Goal: Contribute content

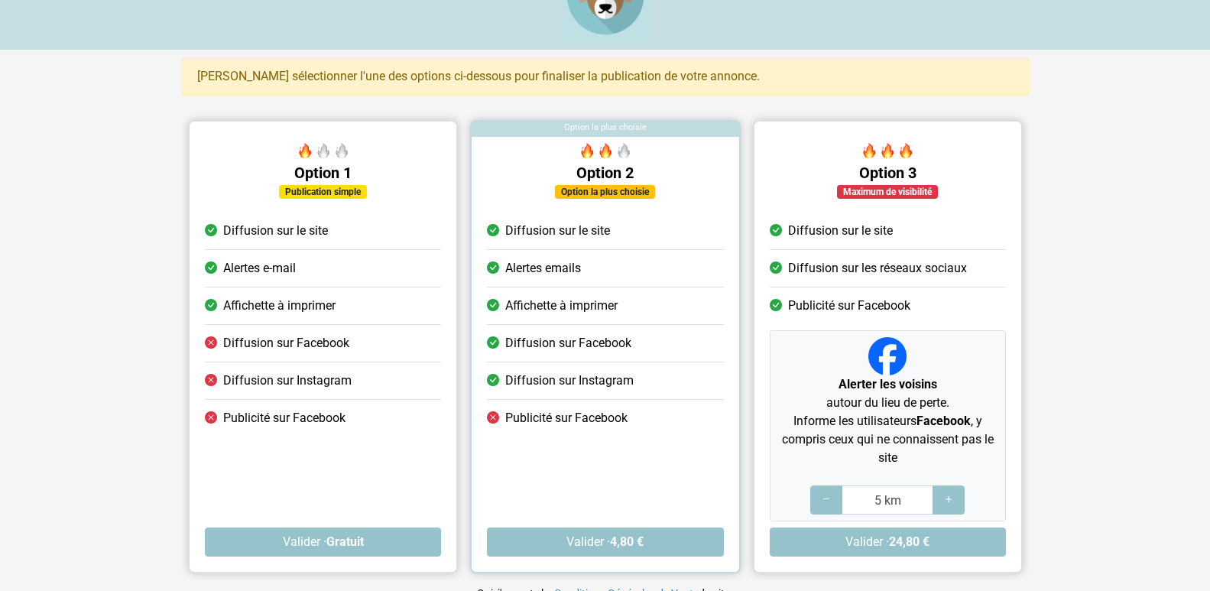
scroll to position [76, 0]
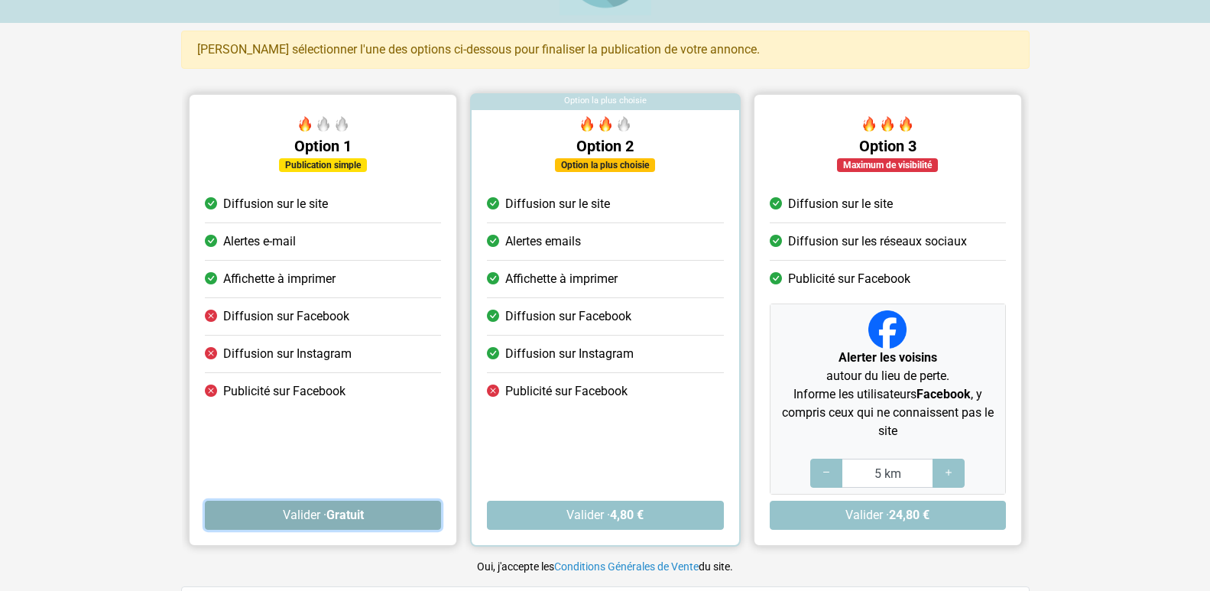
click at [327, 512] on strong "Gratuit" at bounding box center [344, 515] width 37 height 15
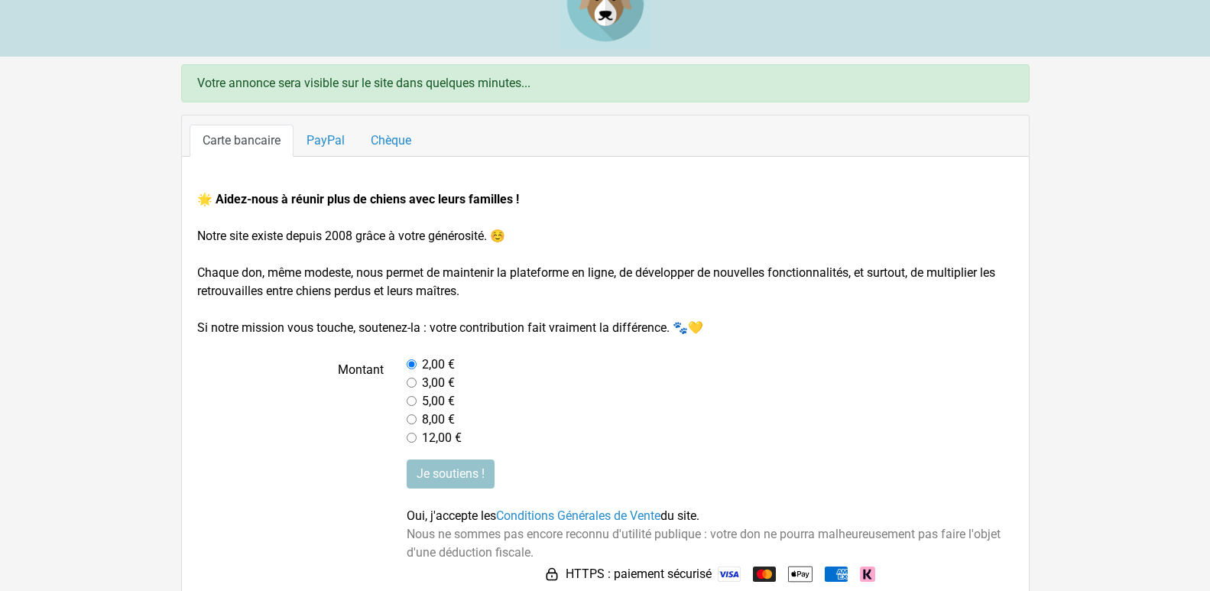
scroll to position [67, 0]
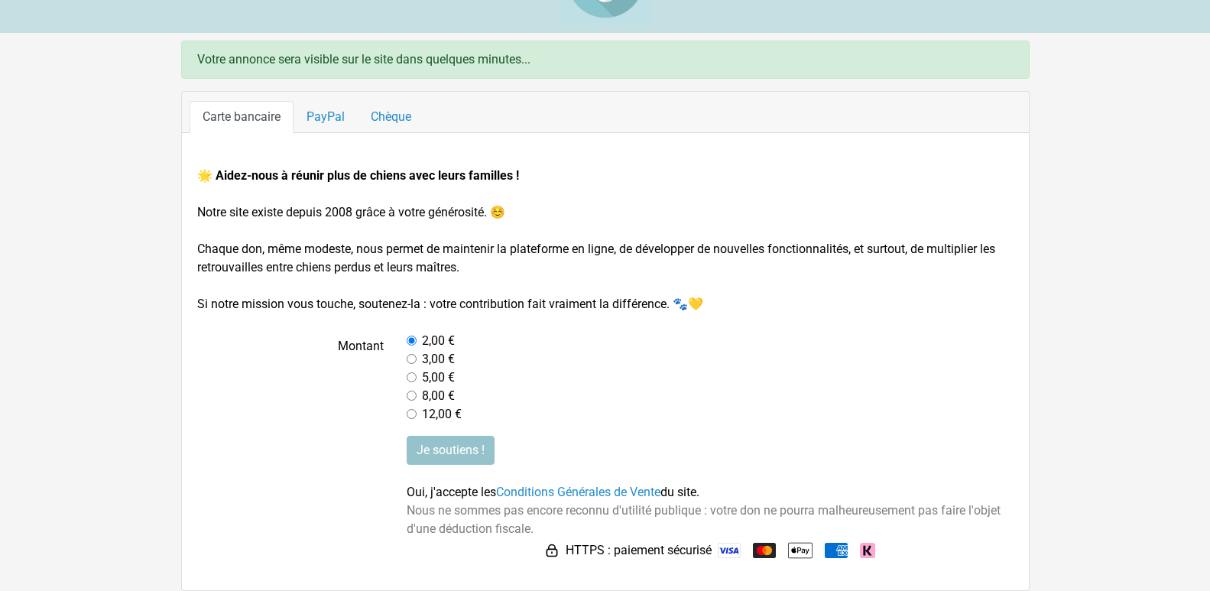
click at [411, 341] on input "radio" at bounding box center [412, 341] width 10 height 10
click at [625, 382] on div "5,00 €" at bounding box center [710, 377] width 607 height 18
